Goal: Transaction & Acquisition: Purchase product/service

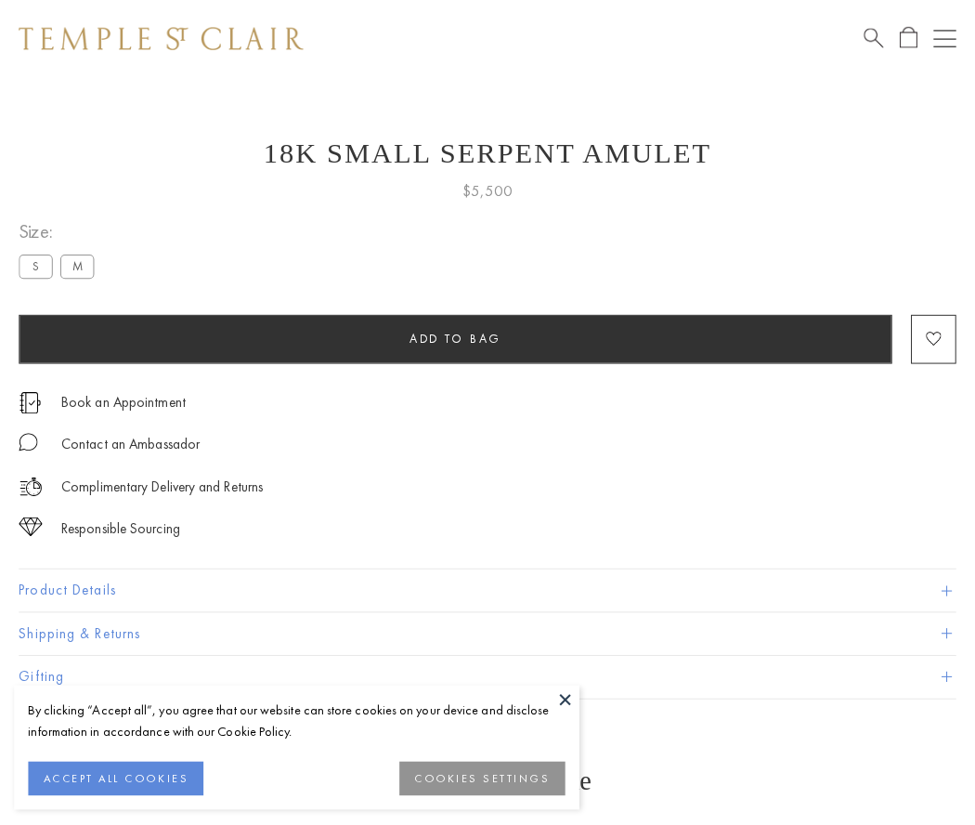
scroll to position [7, 0]
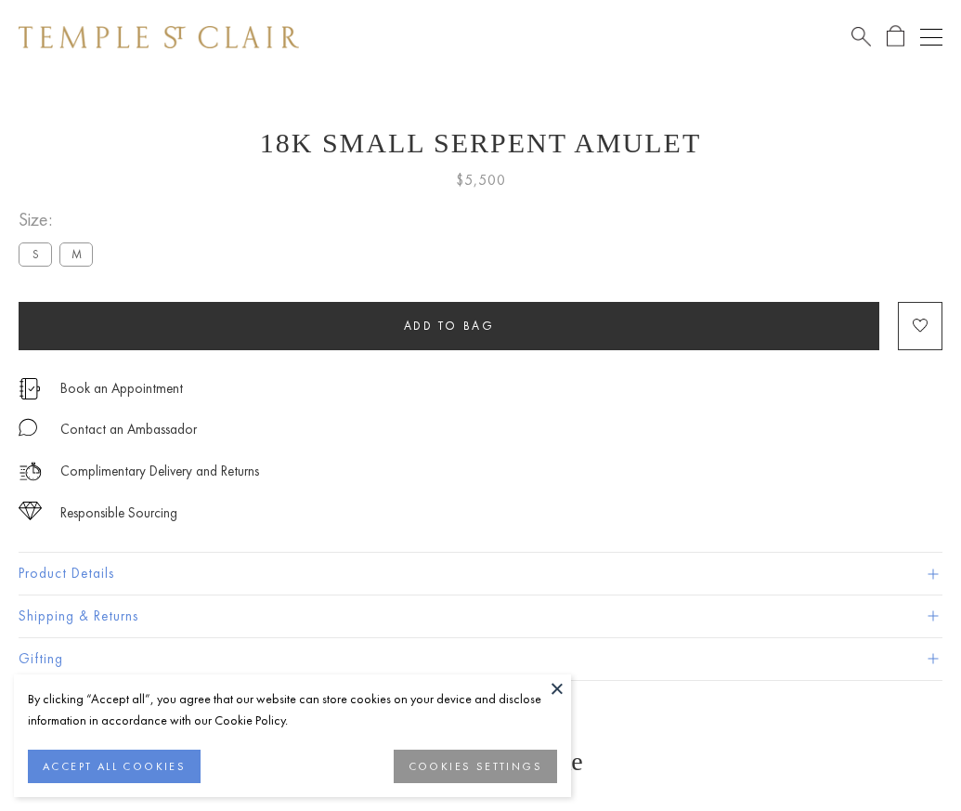
click at [449, 325] on span "Add to bag" at bounding box center [449, 326] width 91 height 16
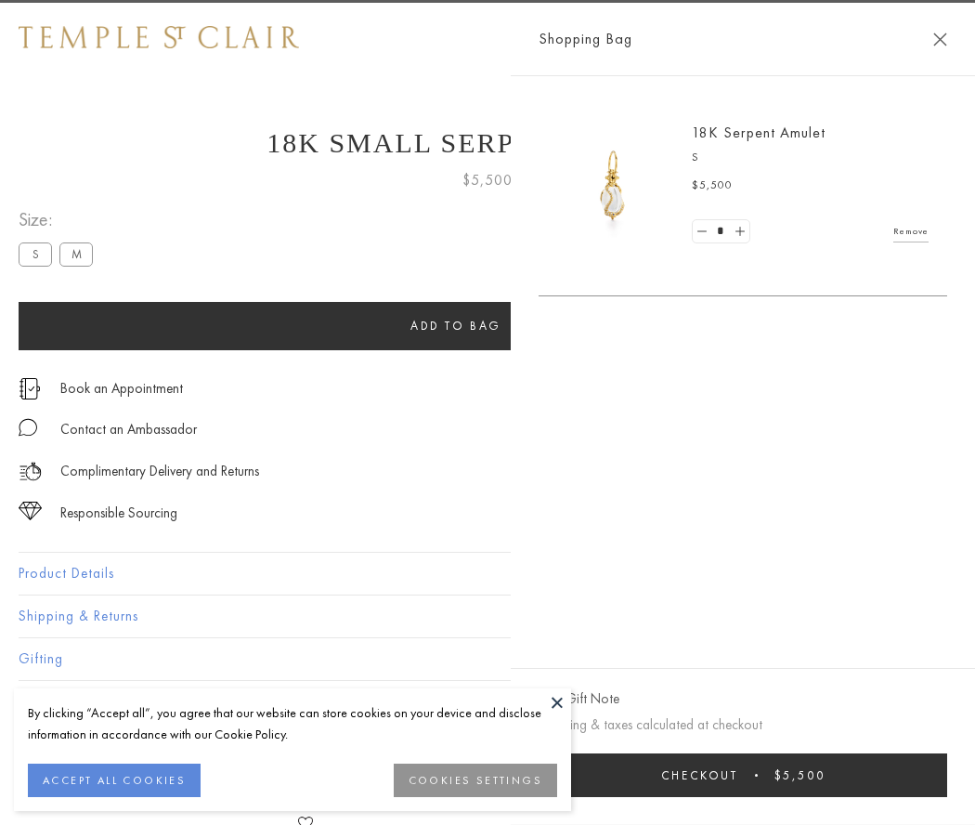
click at [930, 774] on button "Checkout $5,500" at bounding box center [743, 775] width 409 height 44
